Goal: Find specific page/section: Find specific page/section

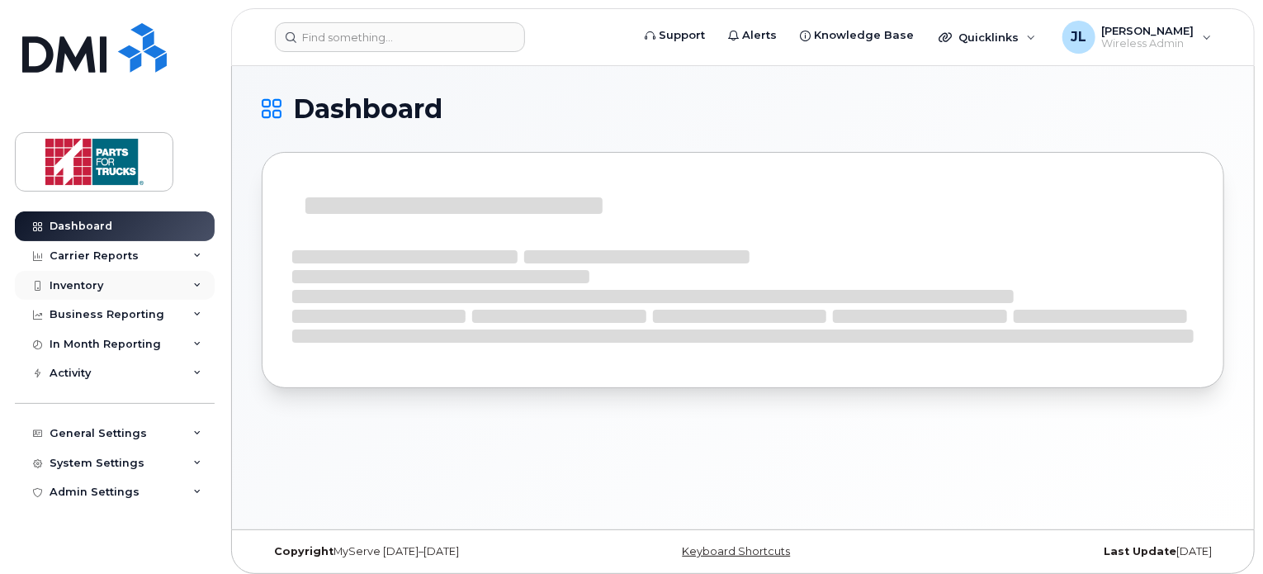
click at [124, 282] on div "Inventory" at bounding box center [115, 286] width 200 height 30
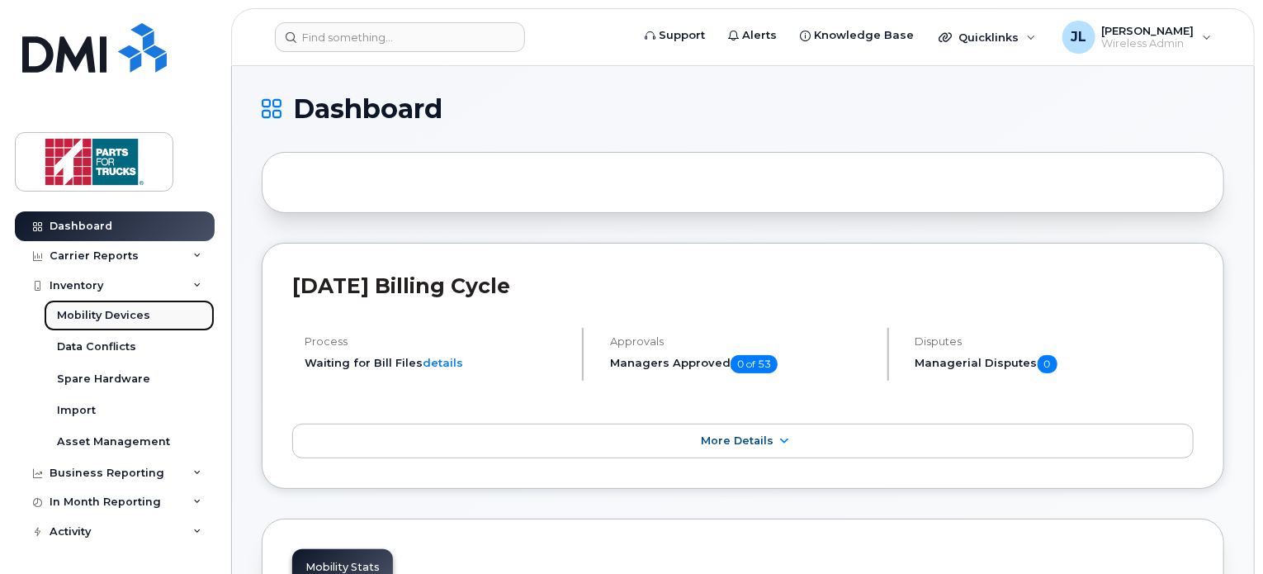
click at [95, 314] on div "Mobility Devices" at bounding box center [103, 315] width 93 height 15
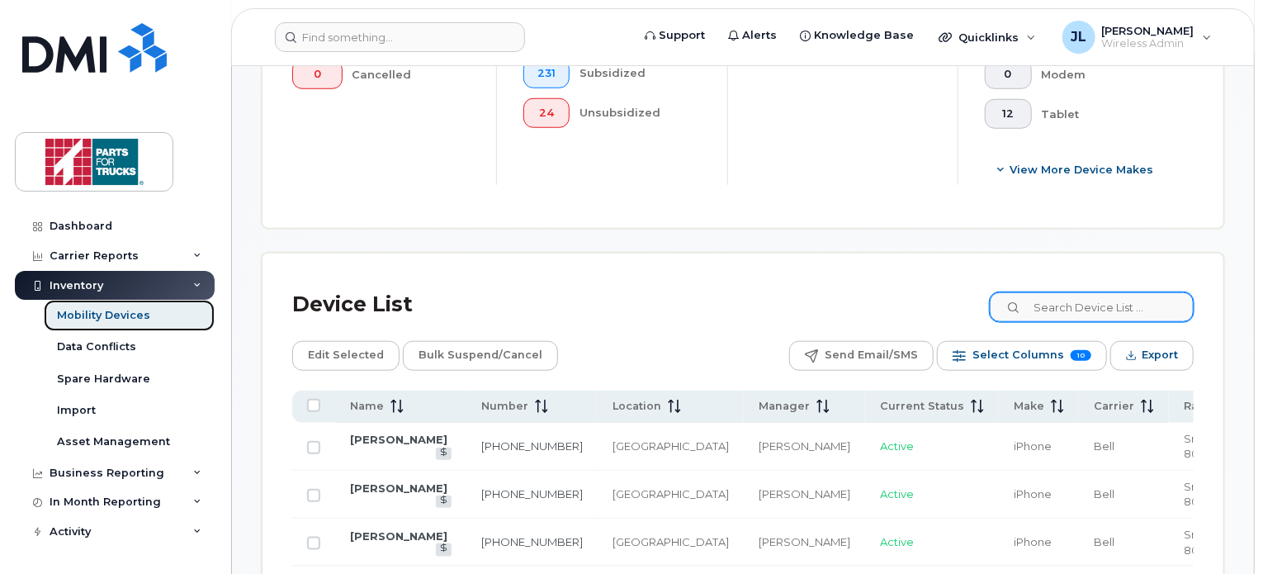
scroll to position [671, 0]
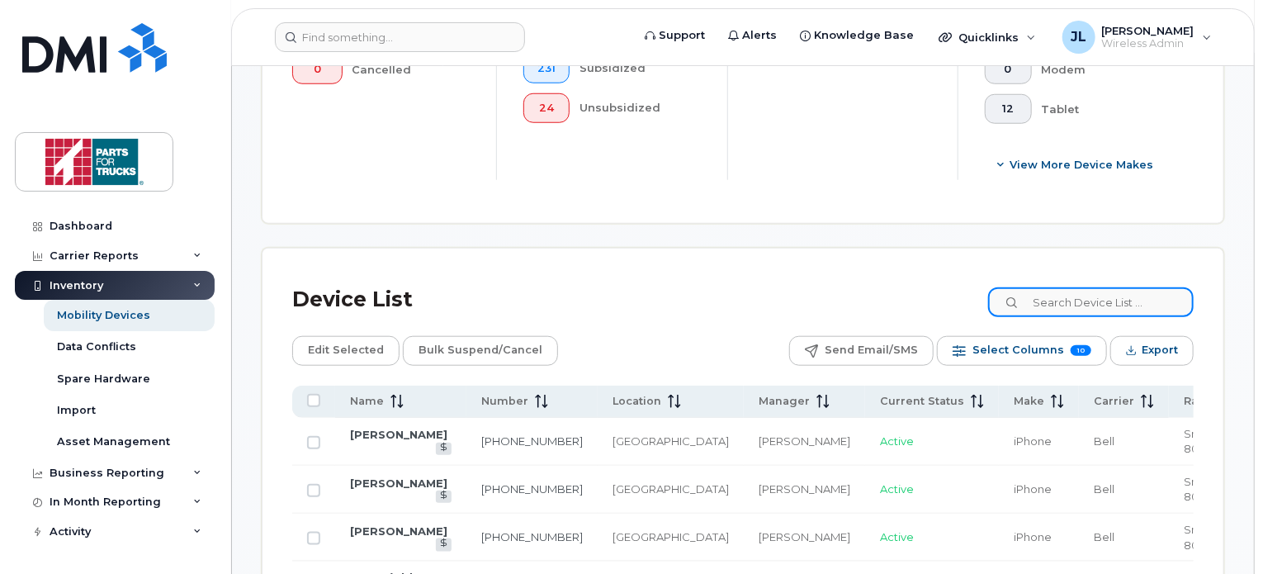
drag, startPoint x: 1072, startPoint y: 306, endPoint x: 1085, endPoint y: 291, distance: 19.9
click at [1085, 291] on input at bounding box center [1091, 302] width 206 height 30
type input "e"
type input "dave gagnon"
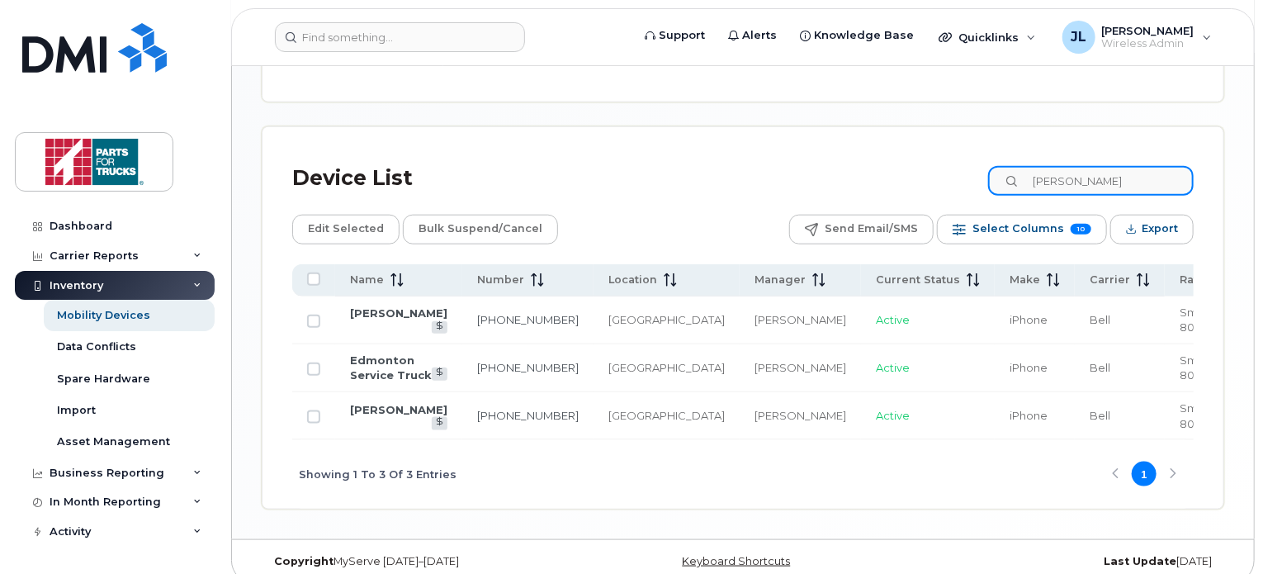
scroll to position [793, 0]
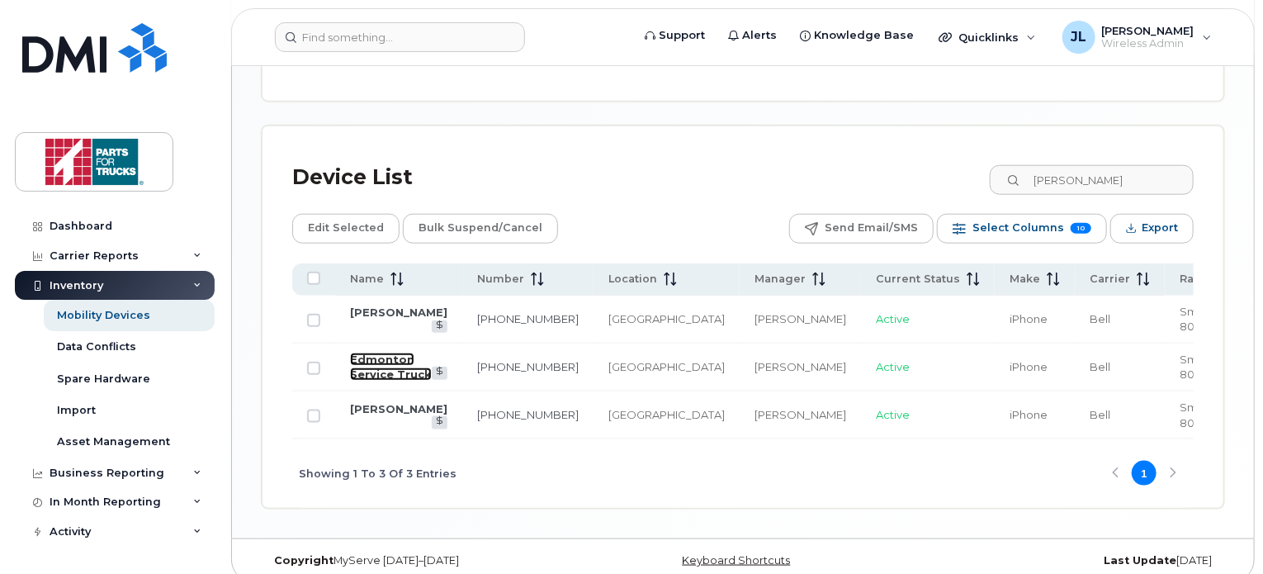
click at [380, 366] on link "Edmonton Service Truck" at bounding box center [391, 367] width 82 height 29
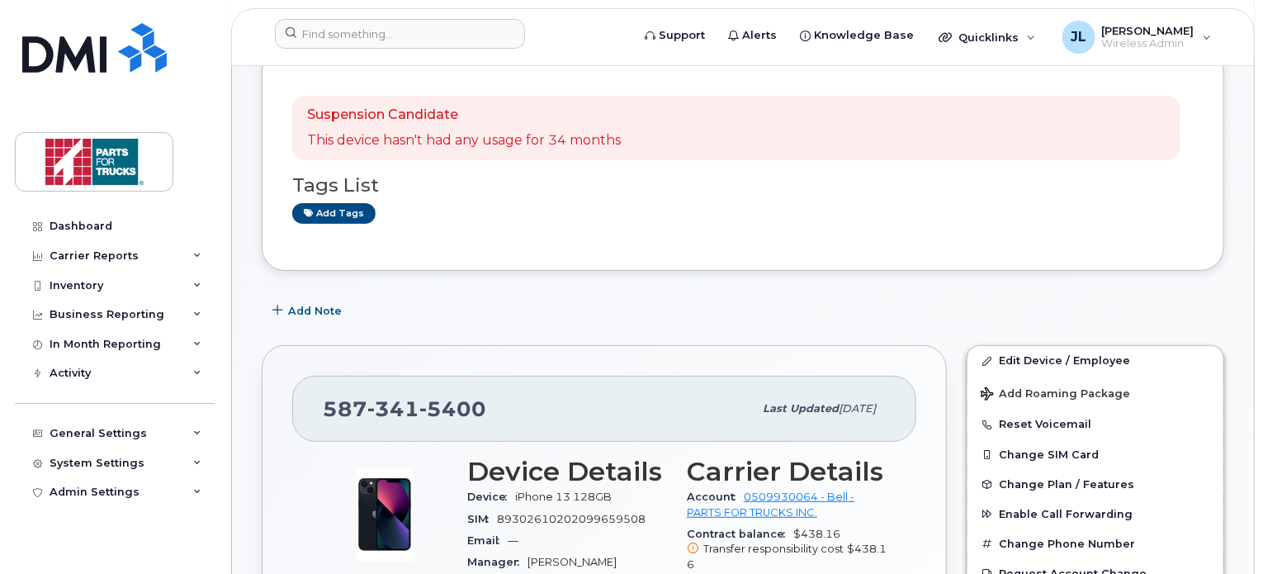
scroll to position [107, 0]
click at [883, 310] on div "Add Note" at bounding box center [743, 309] width 963 height 30
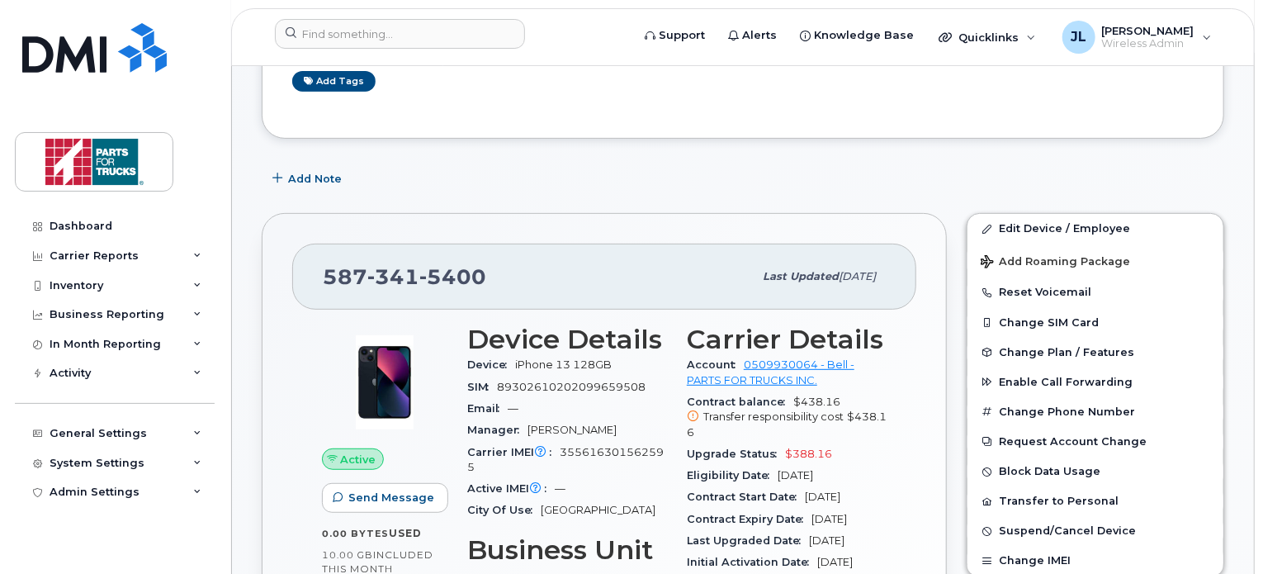
scroll to position [244, 0]
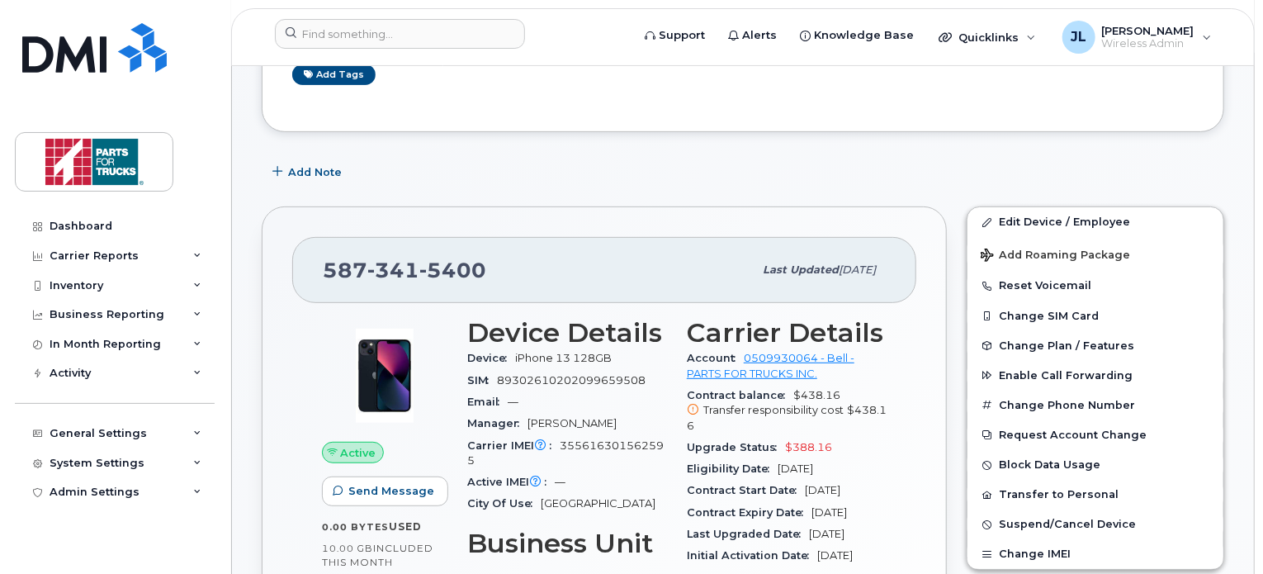
click at [547, 158] on div "Add Note" at bounding box center [743, 172] width 963 height 30
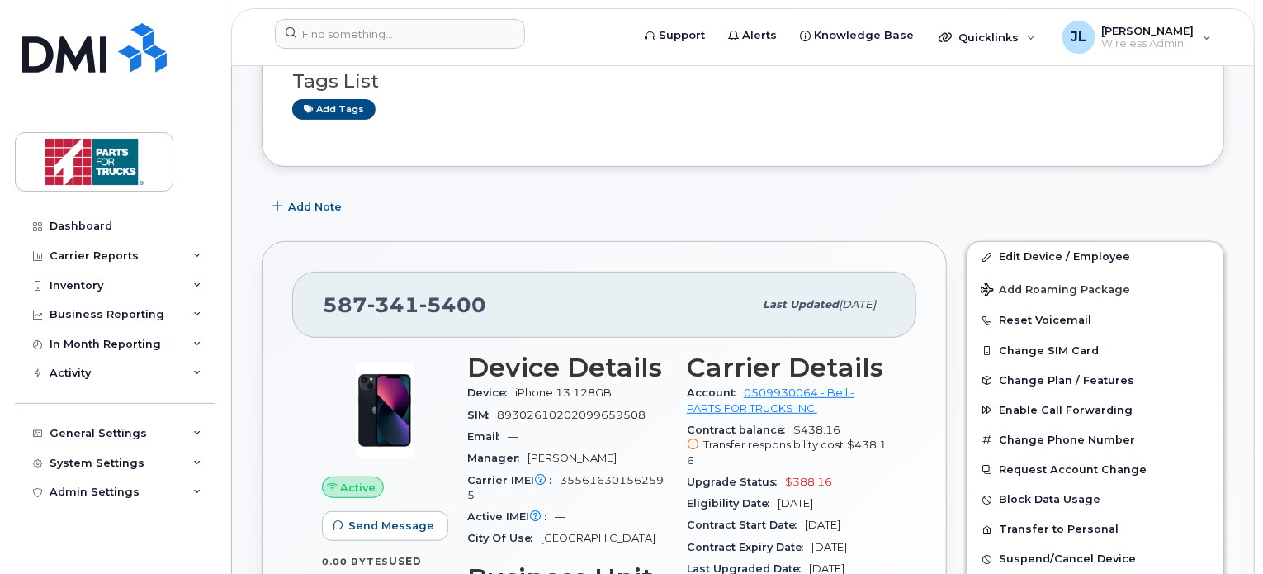
scroll to position [201, 0]
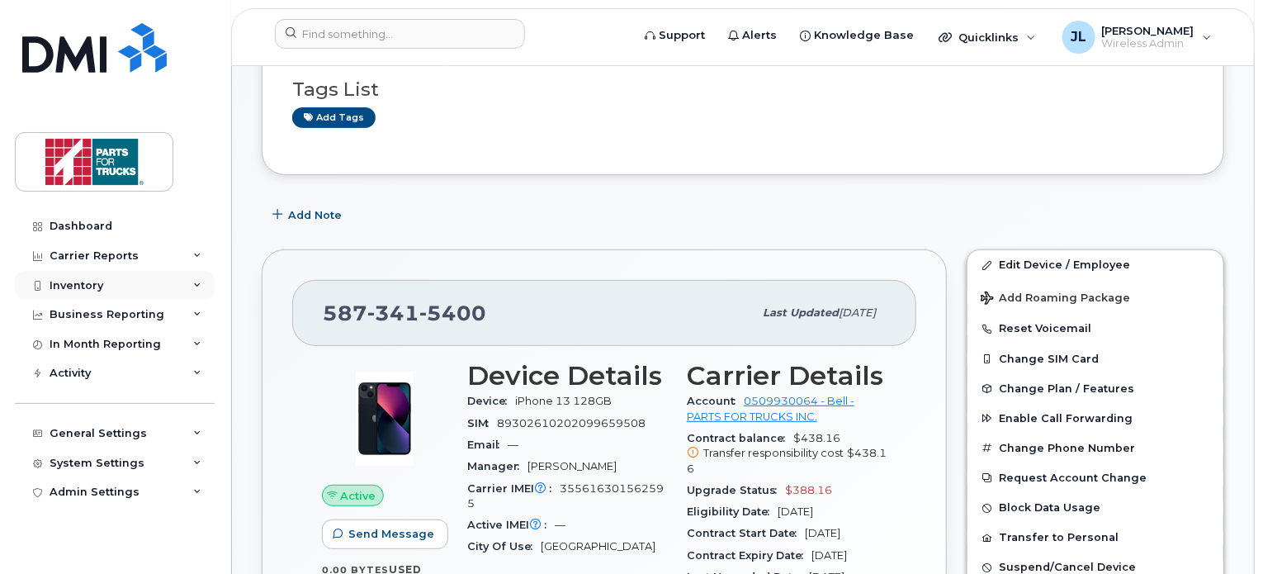
click at [109, 277] on div "Inventory" at bounding box center [115, 286] width 200 height 30
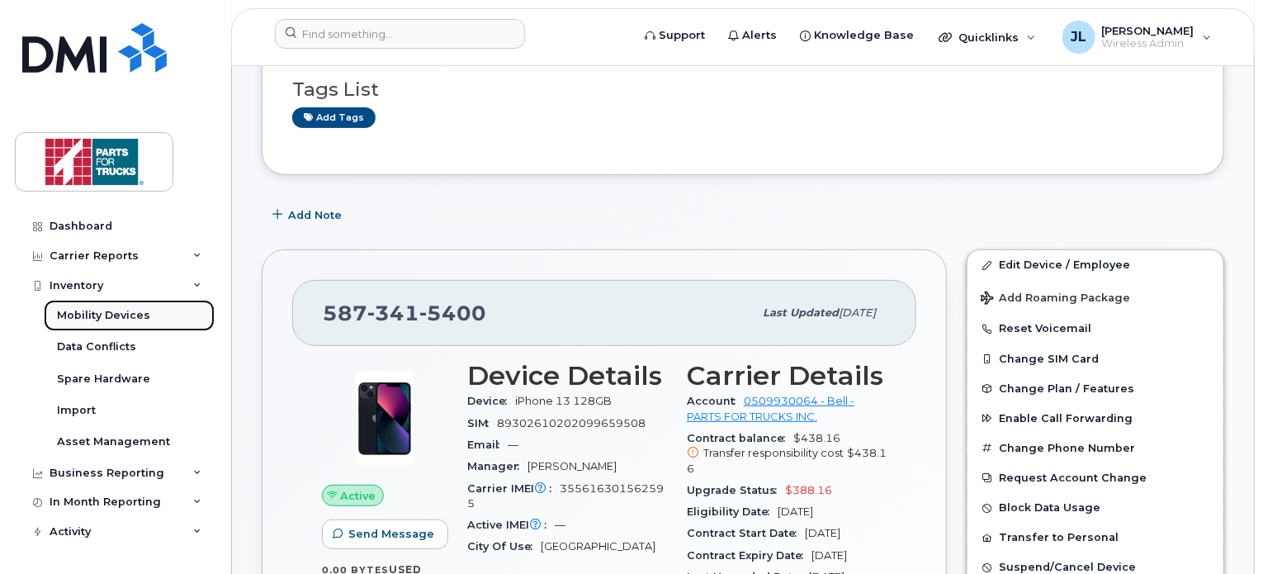
click at [93, 318] on div "Mobility Devices" at bounding box center [103, 315] width 93 height 15
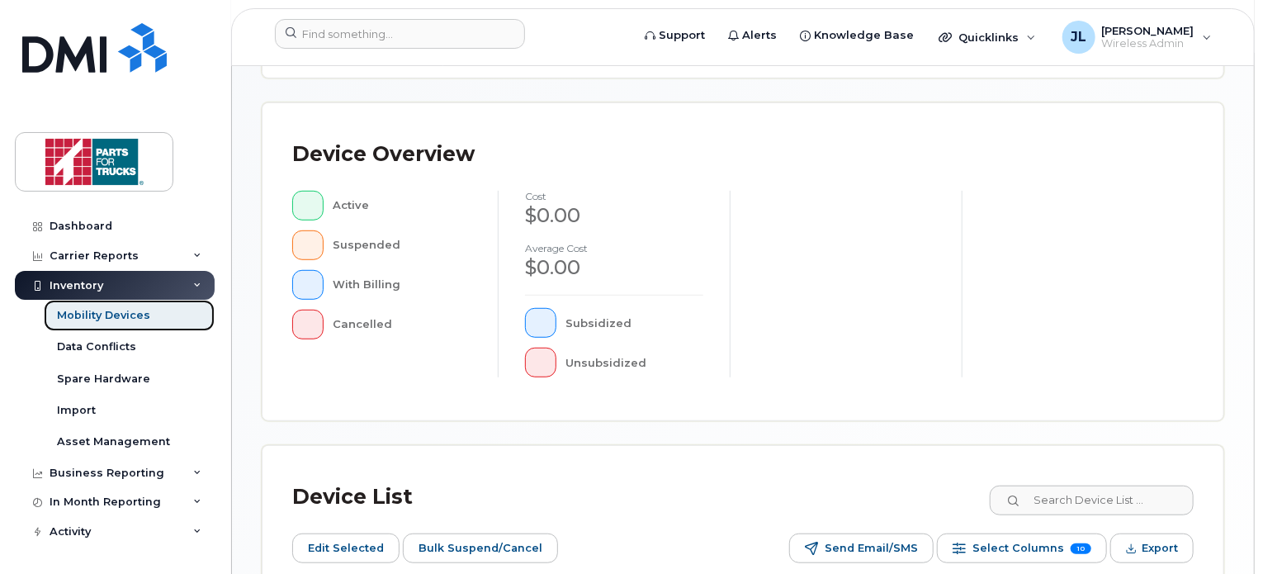
scroll to position [403, 0]
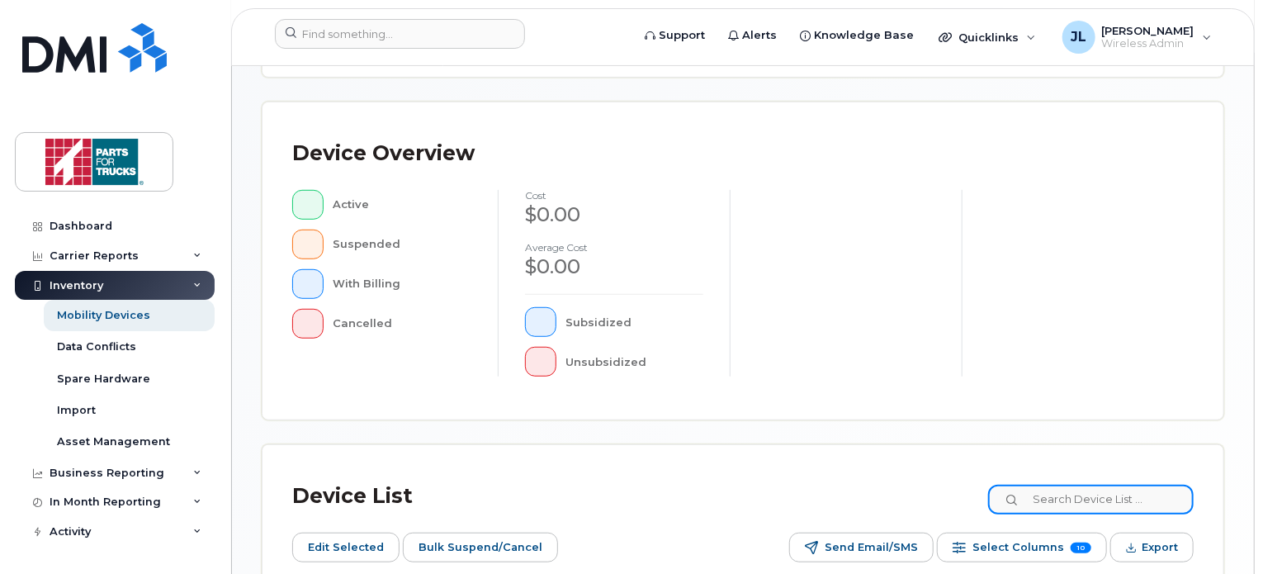
click at [1100, 488] on input at bounding box center [1091, 500] width 206 height 30
type input "[PERSON_NAME]"
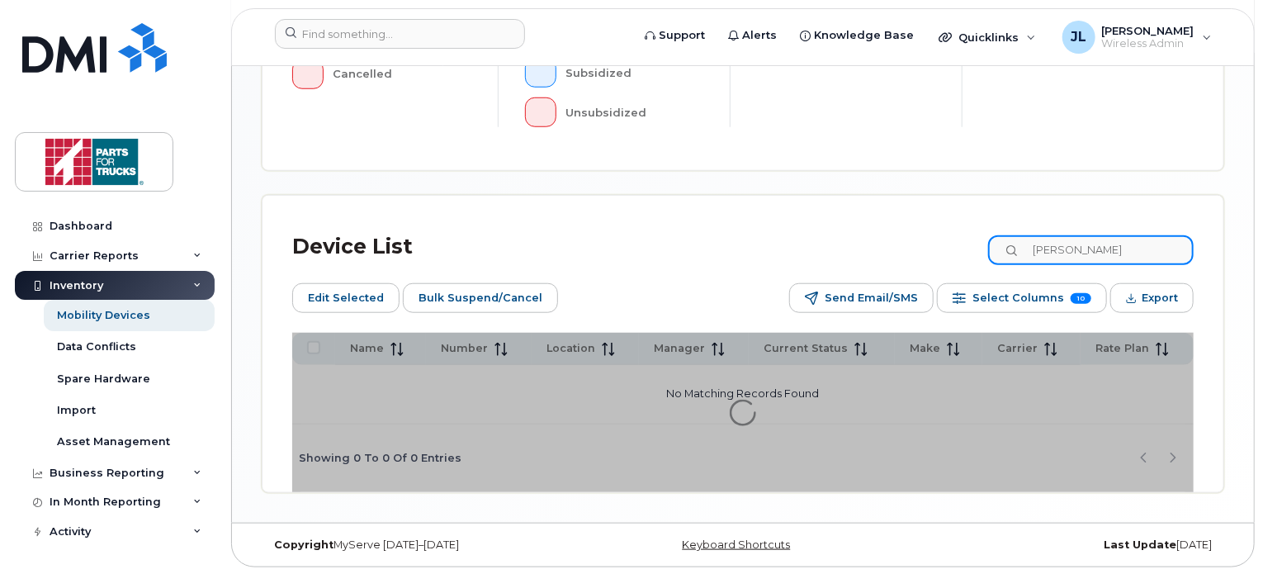
scroll to position [652, 0]
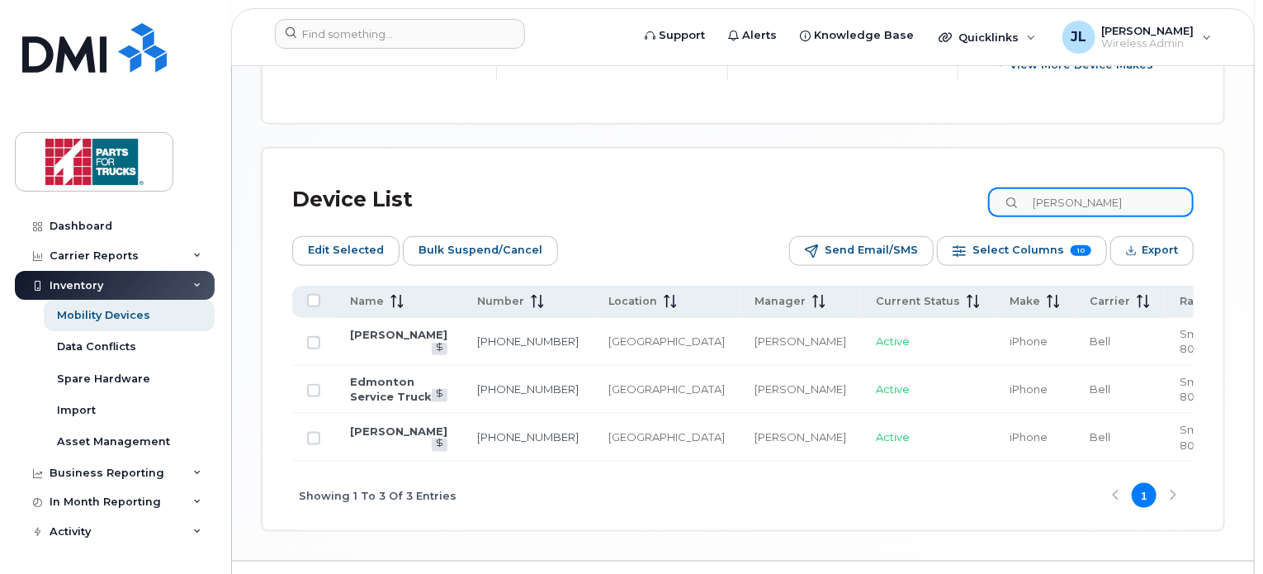
scroll to position [815, 0]
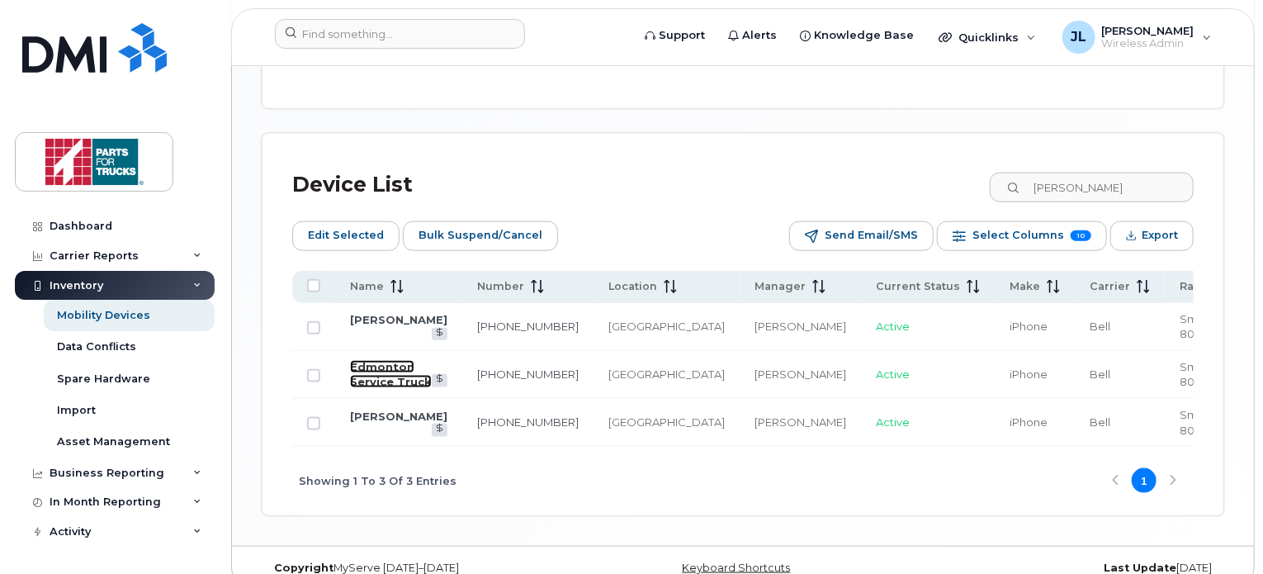
click at [410, 365] on link "Edmonton Service Truck" at bounding box center [391, 374] width 82 height 29
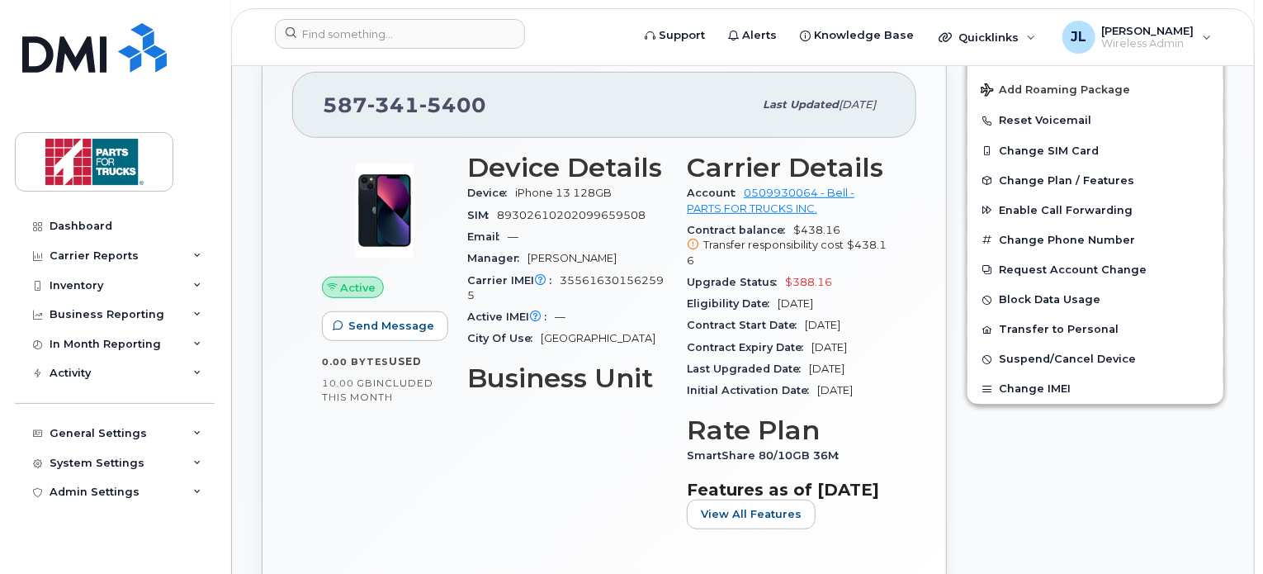
scroll to position [396, 0]
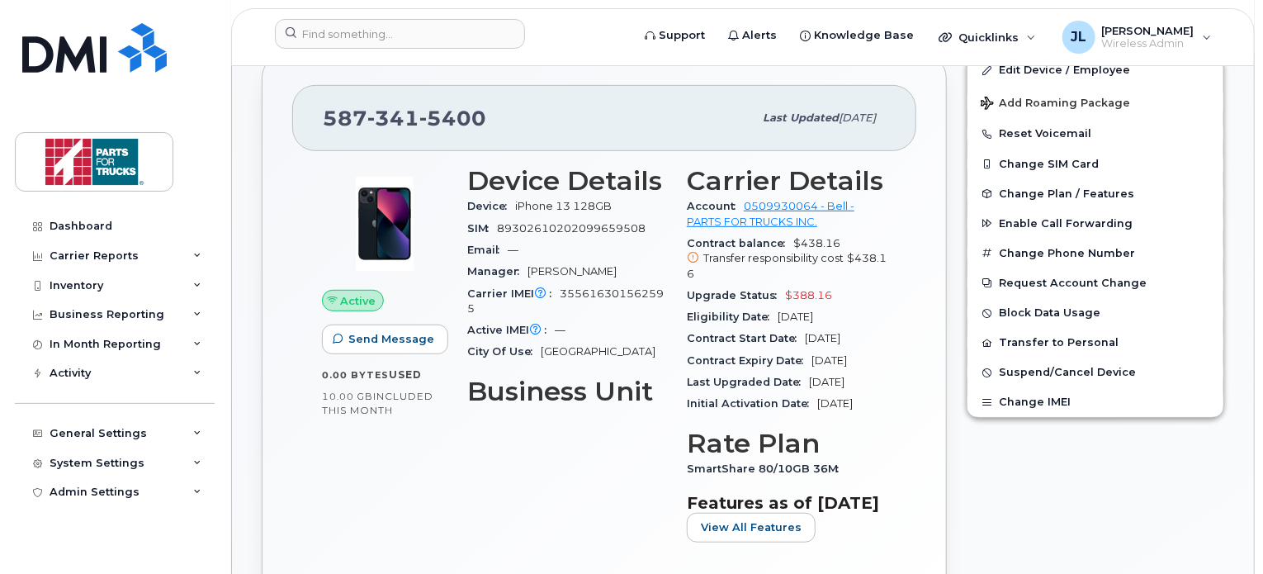
click at [635, 333] on div "Active IMEI Active IMEI is refreshed daily with a delay of up to 48 hours follo…" at bounding box center [567, 330] width 200 height 21
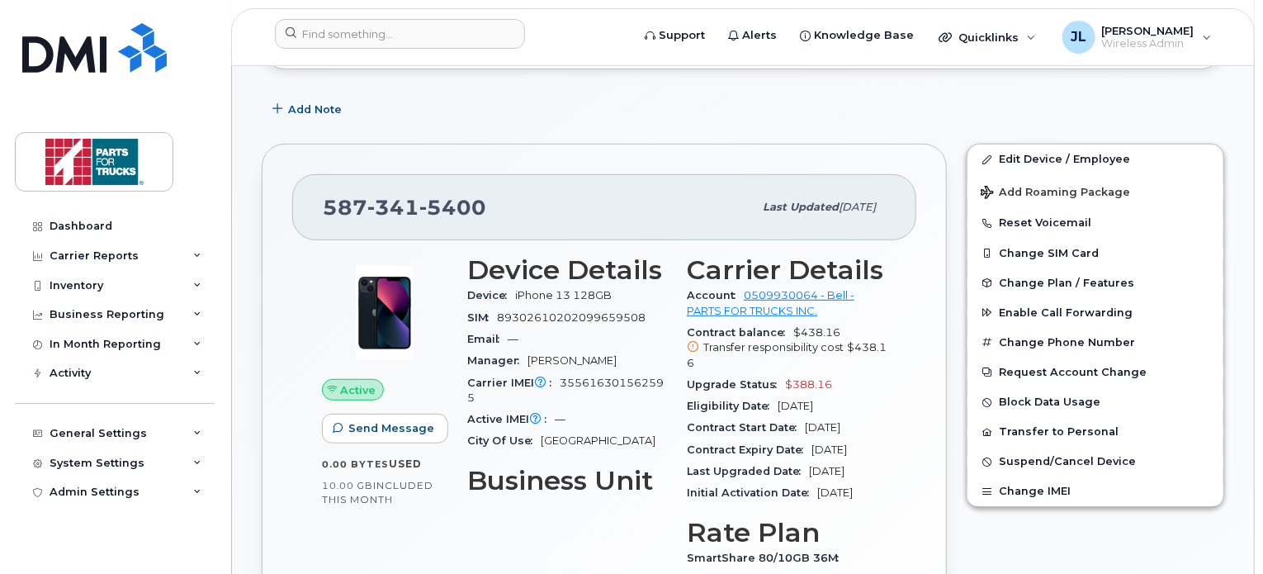
scroll to position [299, 0]
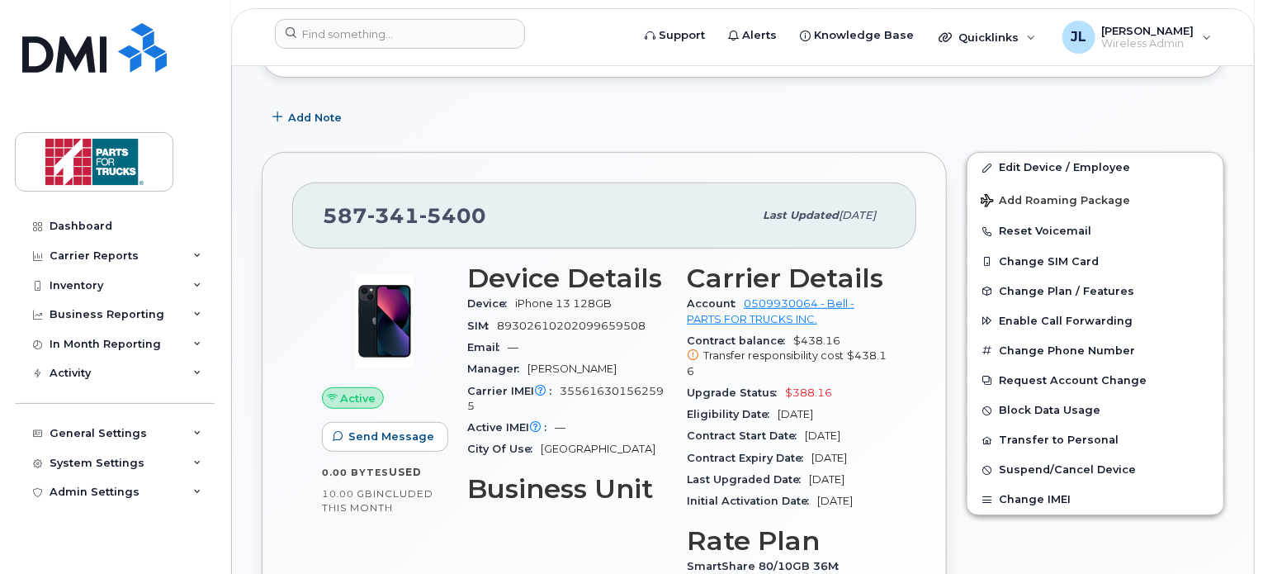
click at [621, 424] on div "Active IMEI Active IMEI is refreshed daily with a delay of up to 48 hours follo…" at bounding box center [567, 427] width 200 height 21
click at [518, 430] on span "Active IMEI Active IMEI is refreshed daily with a delay of up to 48 hours follo…" at bounding box center [511, 427] width 88 height 12
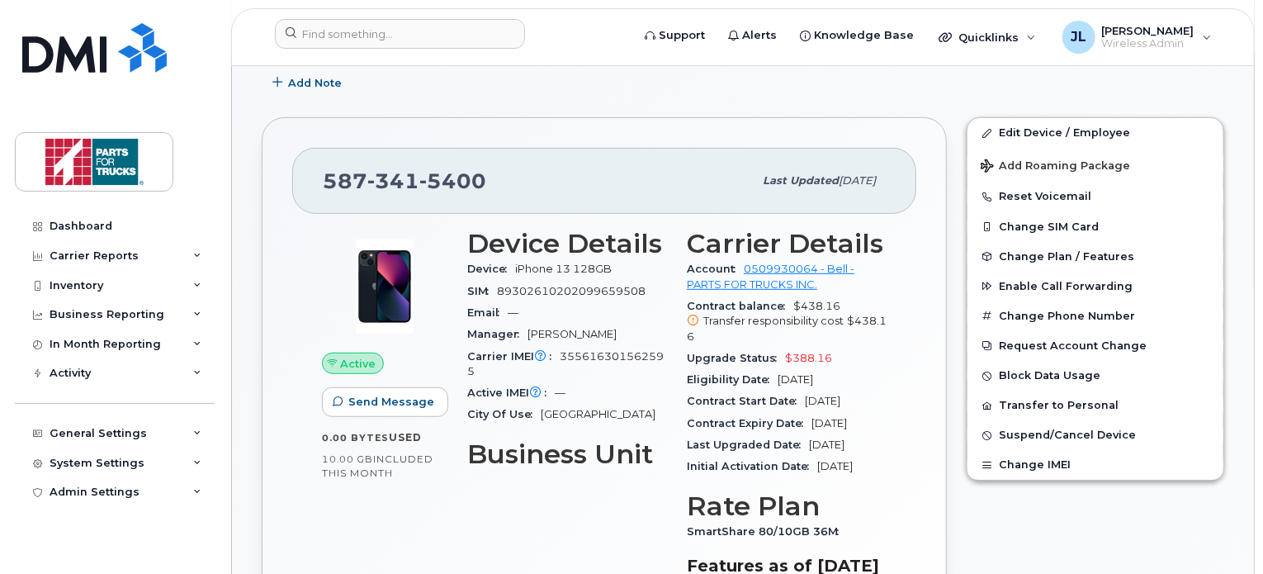
scroll to position [335, 0]
